Goal: Information Seeking & Learning: Learn about a topic

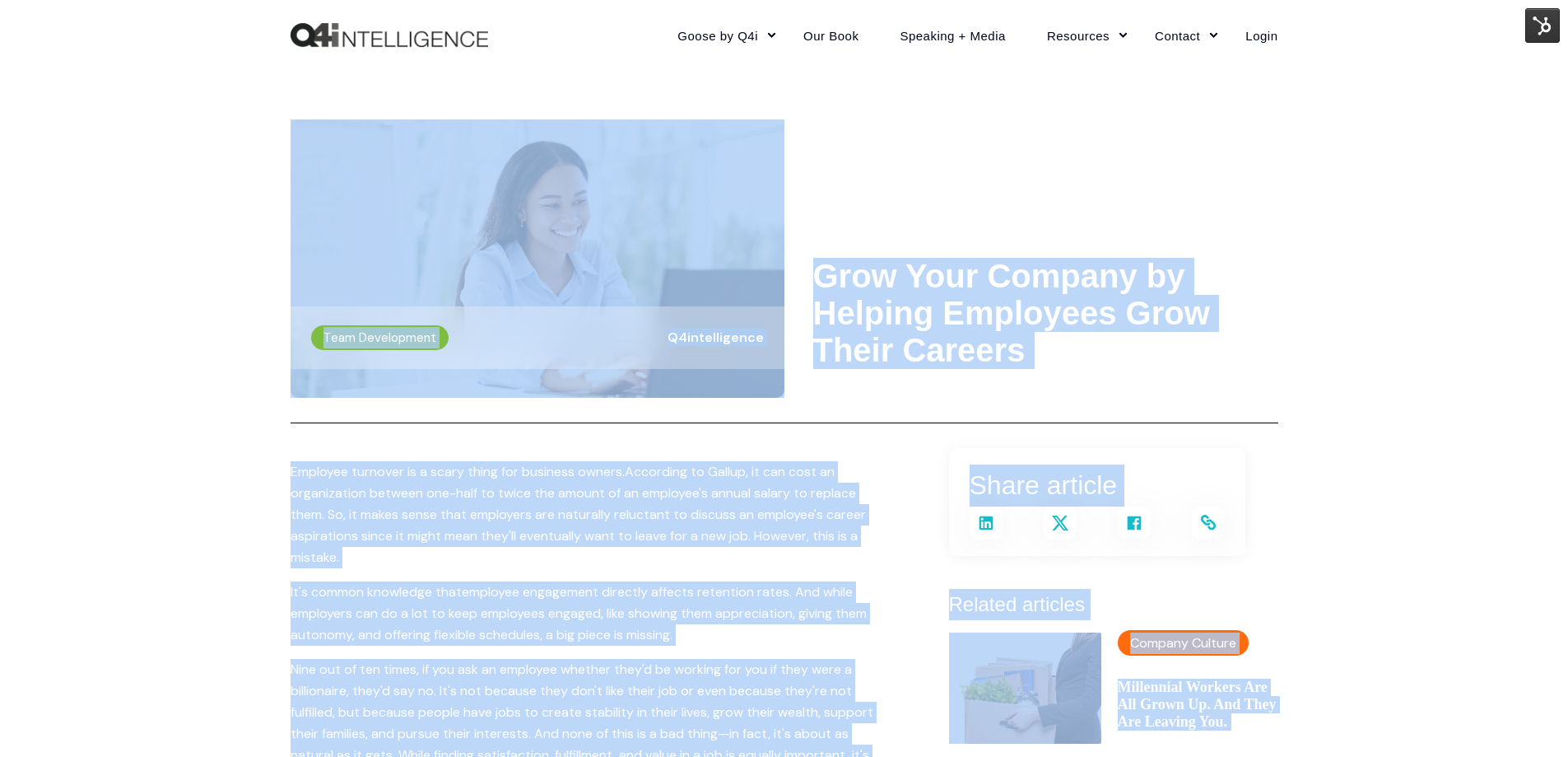
click at [1539, 17] on img at bounding box center [1542, 26] width 35 height 35
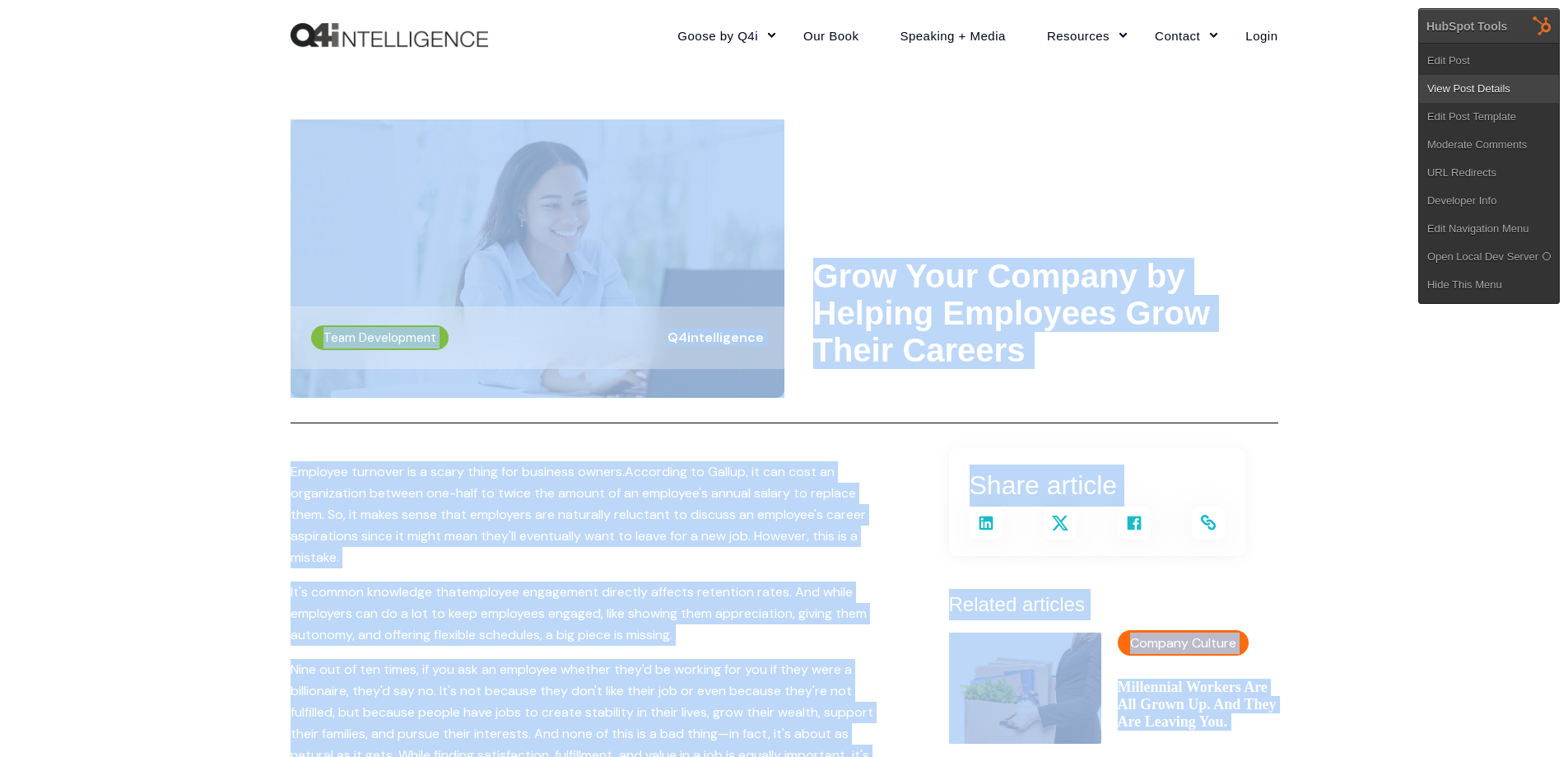
click at [1472, 77] on link "View Post Details" at bounding box center [1488, 89] width 140 height 28
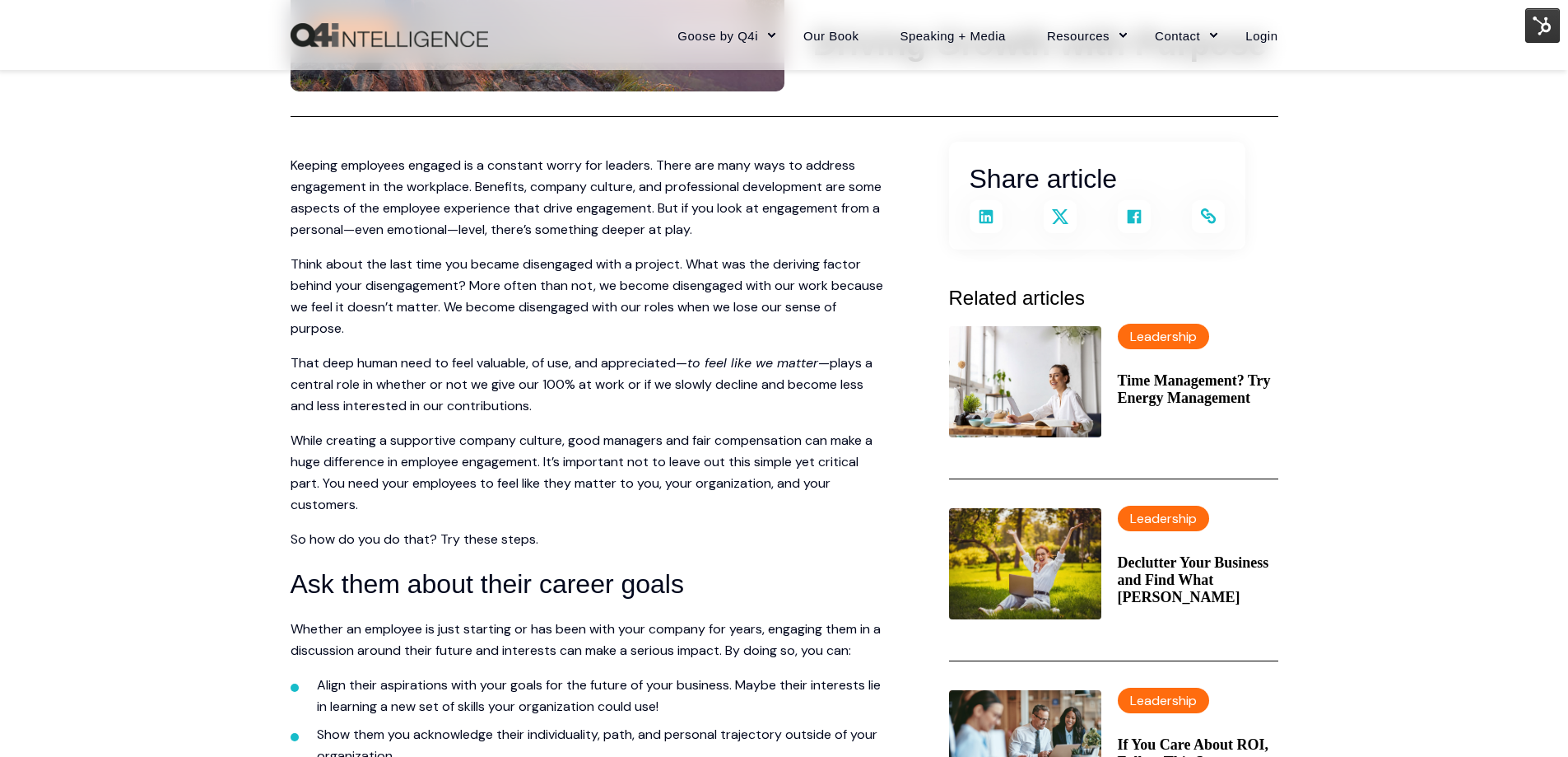
scroll to position [330, 0]
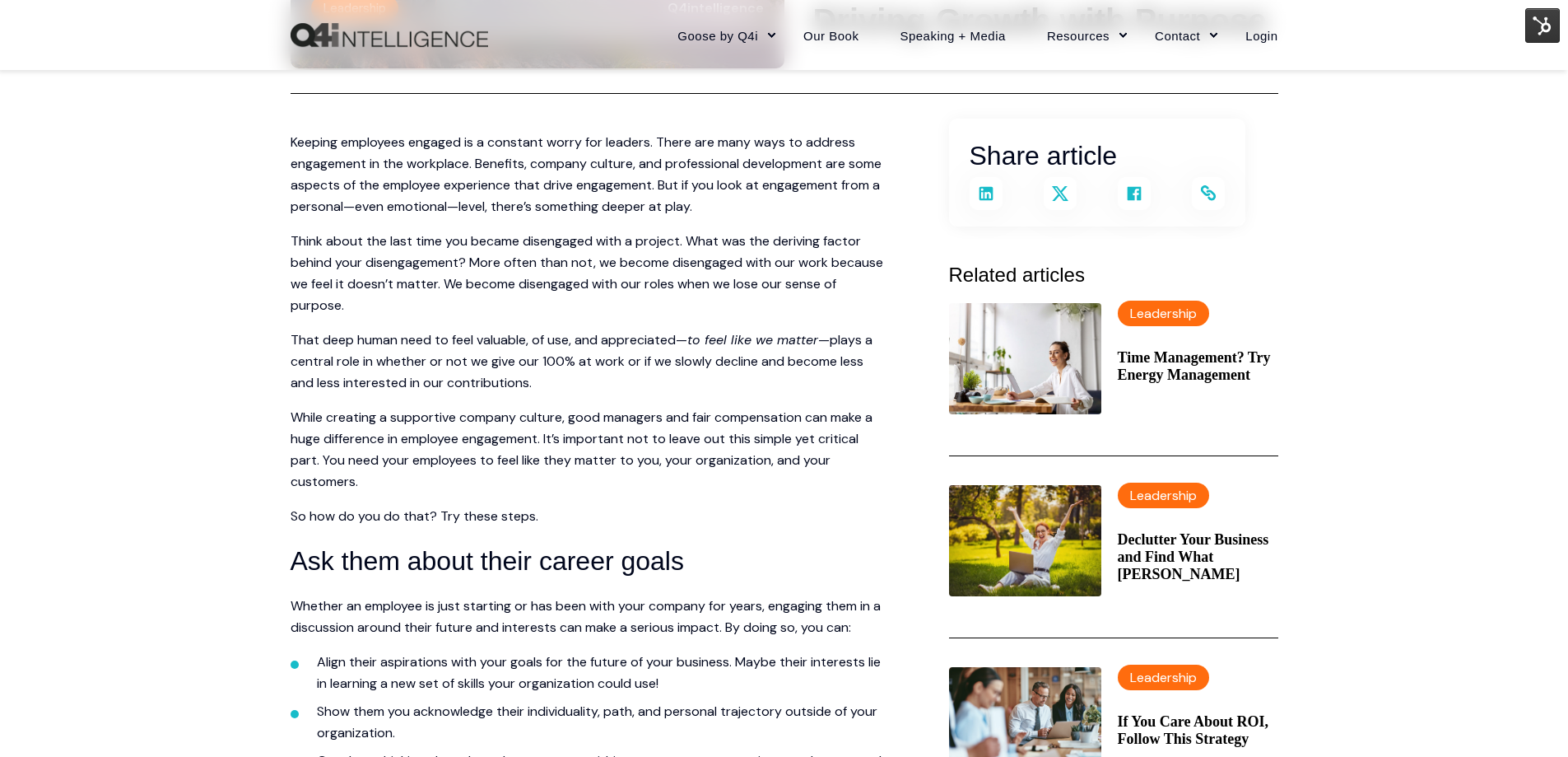
click at [655, 414] on p "While creating a supportive company culture, good managers and fair compensatio…" at bounding box center [586, 449] width 593 height 85
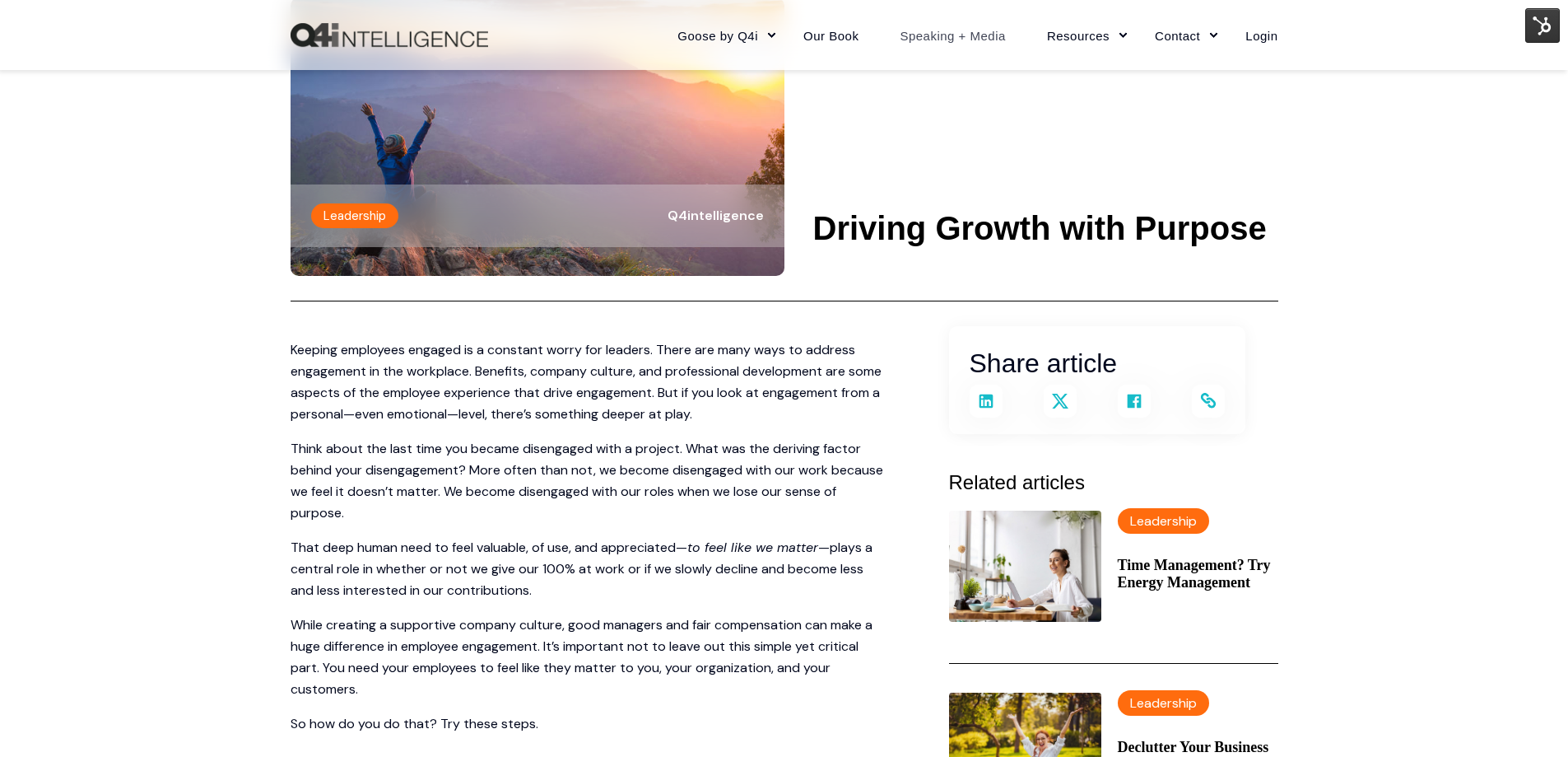
scroll to position [0, 0]
